Goal: Find contact information: Find contact information

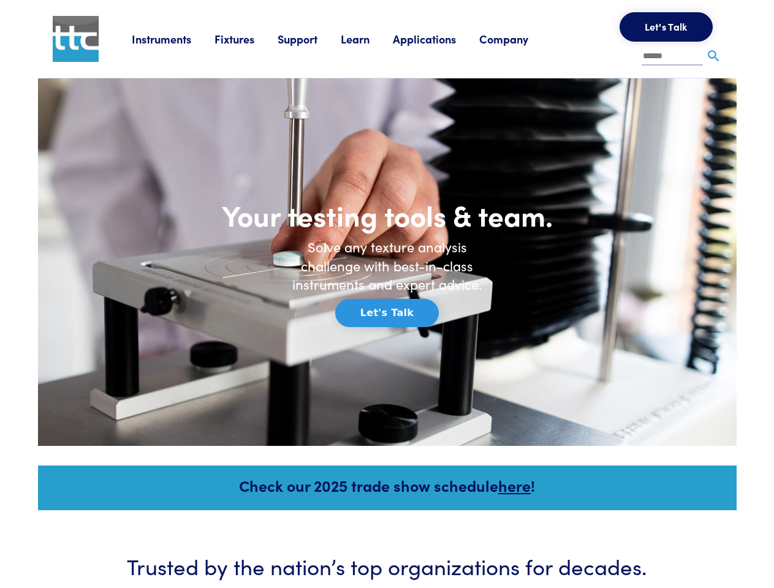
click at [387, 294] on h6 "Solve any texture analysis challenge with best-in-class instruments and expert …" at bounding box center [387, 266] width 208 height 56
click at [173, 39] on link "Instruments" at bounding box center [173, 38] width 83 height 15
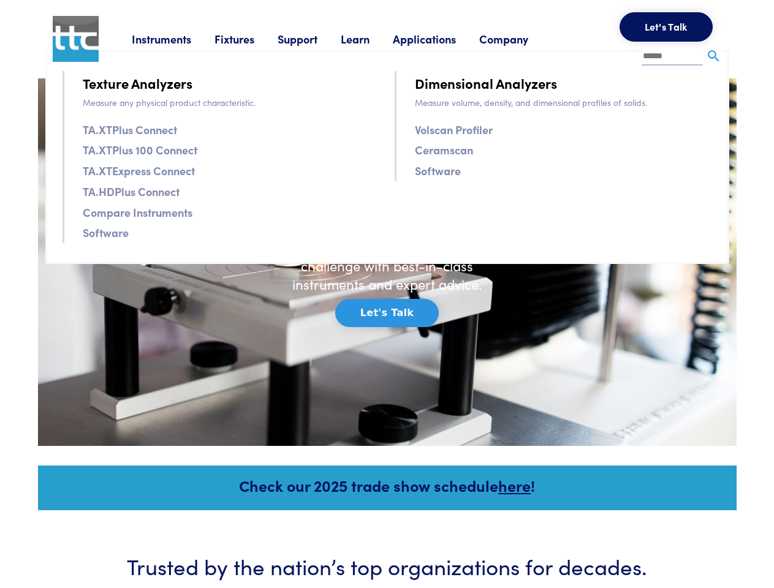
click at [248, 39] on link "Fixtures" at bounding box center [245, 38] width 63 height 15
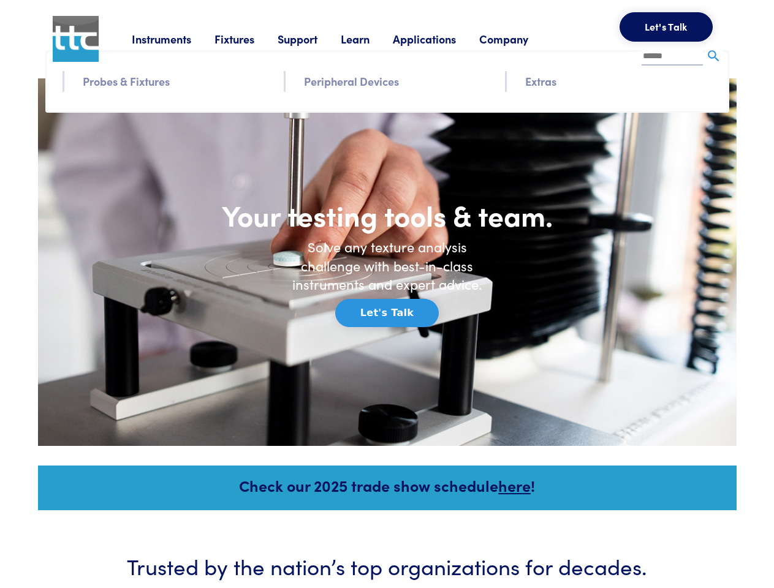
click at [311, 39] on link "Support" at bounding box center [309, 38] width 63 height 15
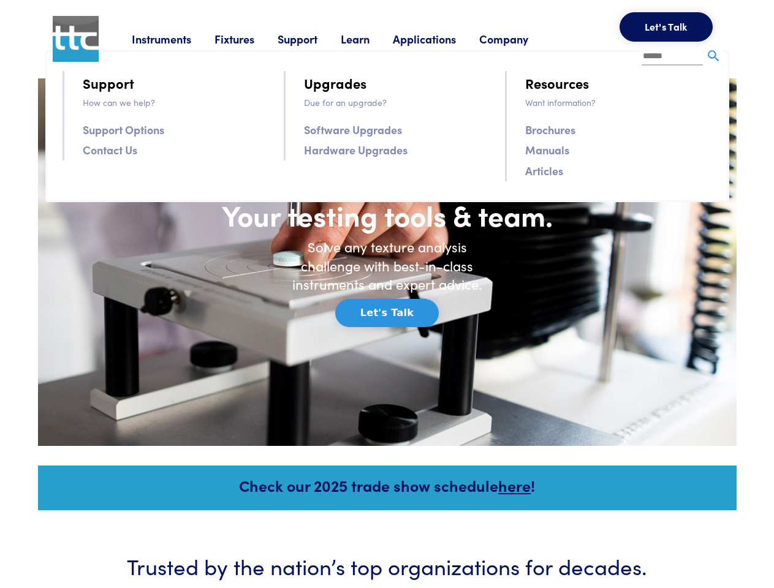
click at [370, 39] on link "Learn" at bounding box center [367, 38] width 52 height 15
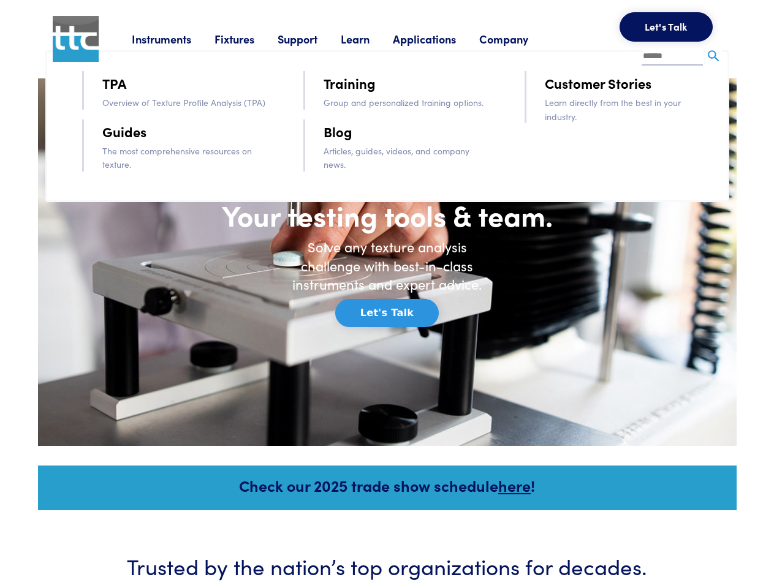
click at [441, 39] on link "Applications" at bounding box center [436, 38] width 86 height 15
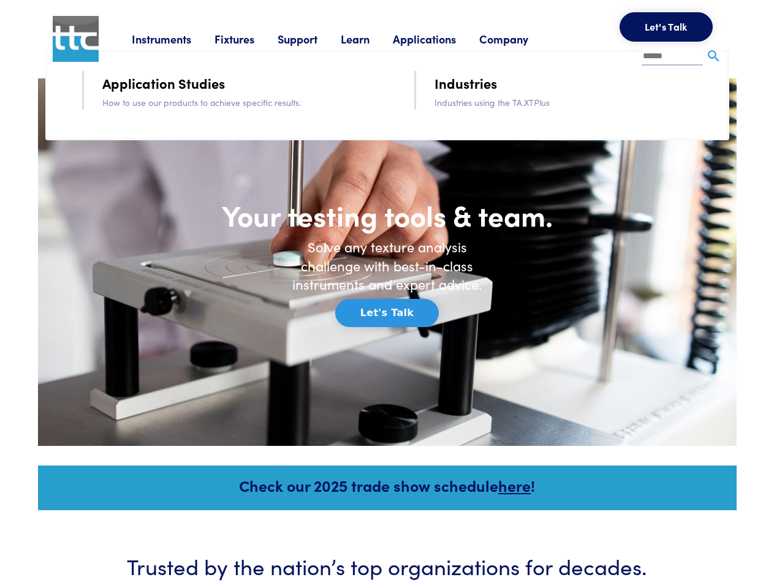
click at [520, 39] on link "Company" at bounding box center [515, 38] width 72 height 15
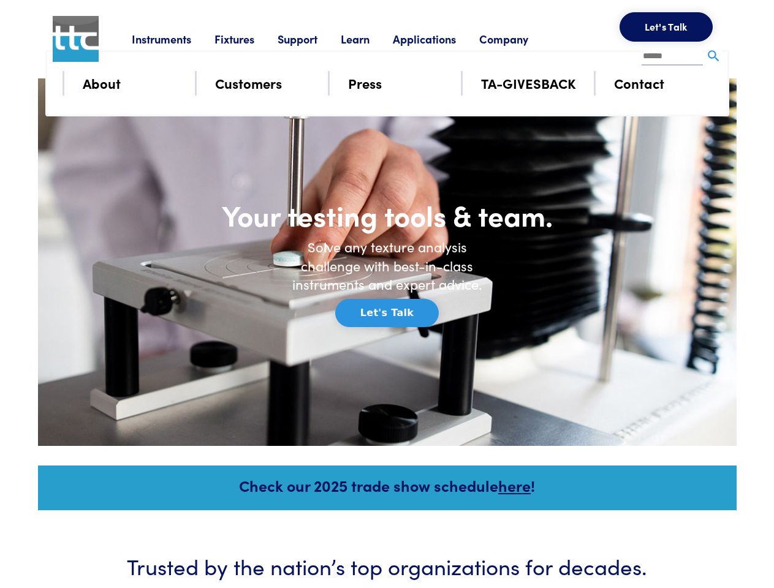
click at [666, 27] on button "Let's Talk" at bounding box center [666, 26] width 93 height 29
click at [0, 0] on div "**********" at bounding box center [0, 0] width 0 height 0
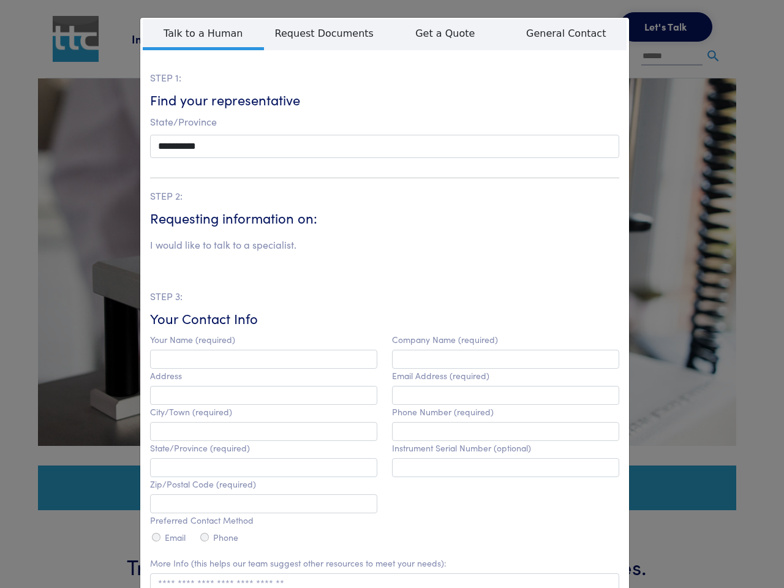
click at [387, 313] on h6 "Your Contact Info" at bounding box center [384, 318] width 469 height 19
